Goal: Navigation & Orientation: Go to known website

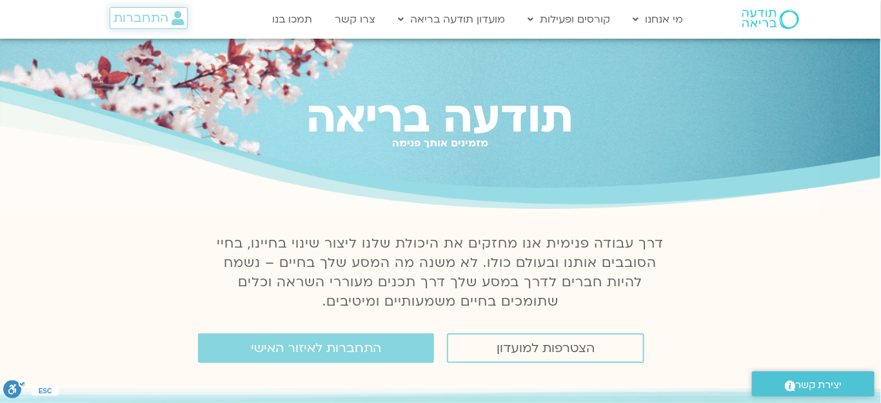
click at [135, 11] on span "התחברות" at bounding box center [140, 18] width 55 height 14
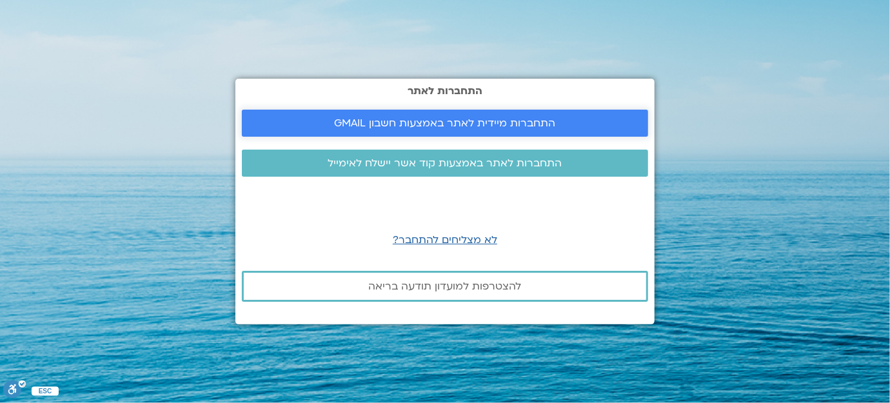
click at [456, 121] on span "התחברות מיידית לאתר באמצעות חשבון GMAIL" at bounding box center [445, 123] width 221 height 12
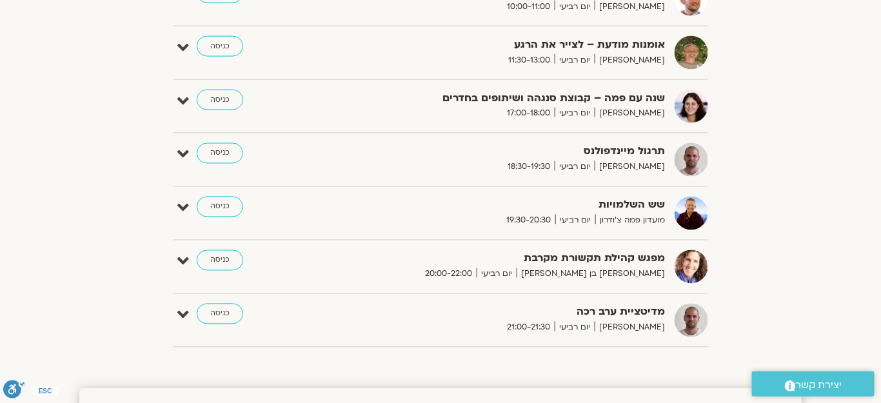
scroll to position [703, 0]
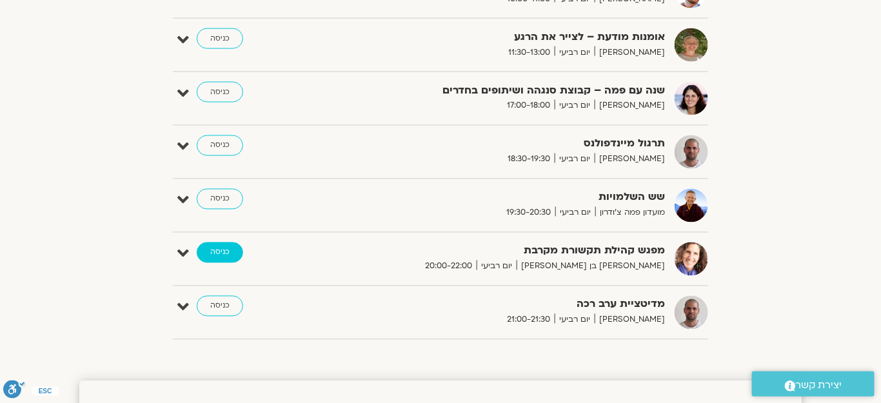
click at [221, 252] on link "כניסה" at bounding box center [220, 252] width 46 height 21
